Goal: Find specific page/section: Find specific page/section

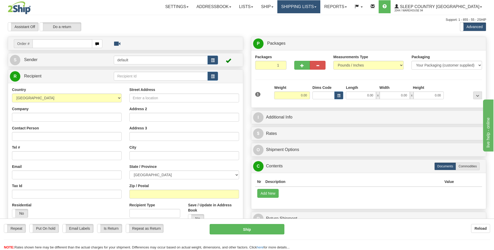
click at [320, 9] on link "Shipping lists" at bounding box center [298, 6] width 43 height 13
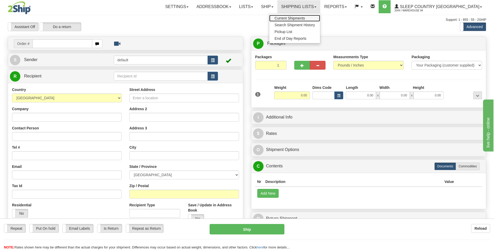
click at [305, 20] on link "Current Shipments" at bounding box center [294, 18] width 51 height 7
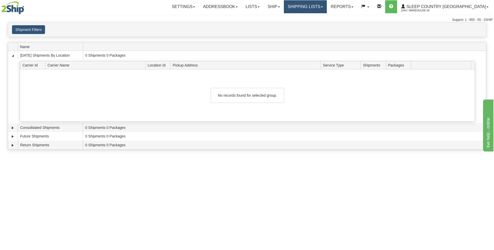
click at [327, 11] on link "Shipping lists" at bounding box center [305, 6] width 43 height 13
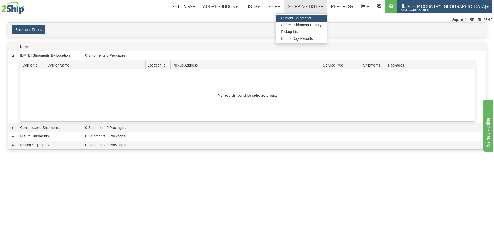
click at [452, 5] on span "Sleep Country [GEOGRAPHIC_DATA]" at bounding box center [445, 6] width 81 height 4
